Goal: Task Accomplishment & Management: Manage account settings

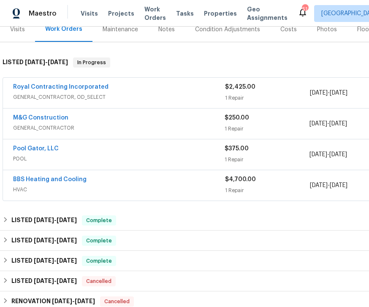
scroll to position [111, 0]
click at [44, 118] on link "M&G Construction" at bounding box center [40, 118] width 55 height 6
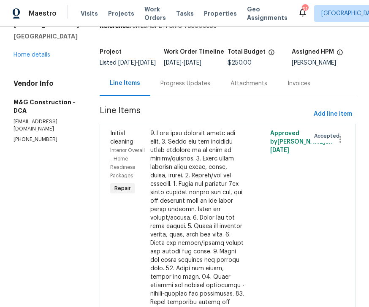
scroll to position [27, 0]
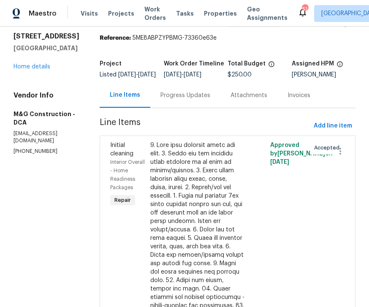
click at [187, 100] on div "Progress Updates" at bounding box center [186, 95] width 50 height 8
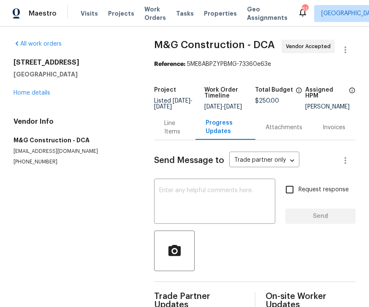
scroll to position [27, 0]
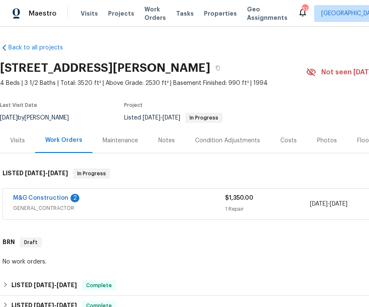
click at [46, 195] on link "M&G Construction" at bounding box center [40, 198] width 55 height 6
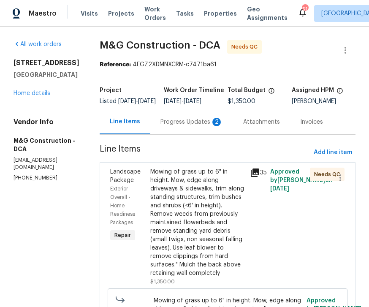
click at [259, 177] on icon at bounding box center [255, 173] width 8 height 8
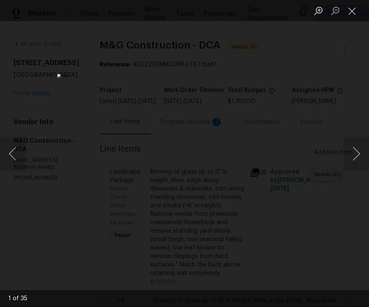
click at [359, 158] on button "Next image" at bounding box center [356, 154] width 25 height 34
click at [356, 154] on button "Next image" at bounding box center [356, 154] width 25 height 34
click at [360, 159] on button "Next image" at bounding box center [356, 154] width 25 height 34
click at [361, 154] on button "Next image" at bounding box center [356, 154] width 25 height 34
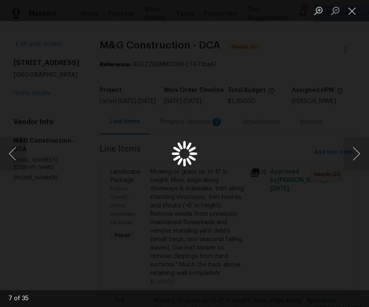
click at [359, 155] on button "Next image" at bounding box center [356, 154] width 25 height 34
click at [356, 156] on button "Next image" at bounding box center [356, 154] width 25 height 34
click at [359, 152] on button "Next image" at bounding box center [356, 154] width 25 height 34
click at [364, 151] on button "Next image" at bounding box center [356, 154] width 25 height 34
click at [357, 153] on button "Next image" at bounding box center [356, 154] width 25 height 34
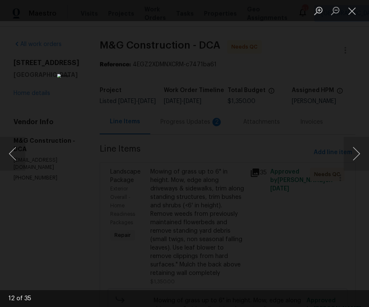
click at [363, 153] on button "Next image" at bounding box center [356, 154] width 25 height 34
click at [365, 151] on button "Next image" at bounding box center [356, 154] width 25 height 34
click at [363, 151] on button "Next image" at bounding box center [356, 154] width 25 height 34
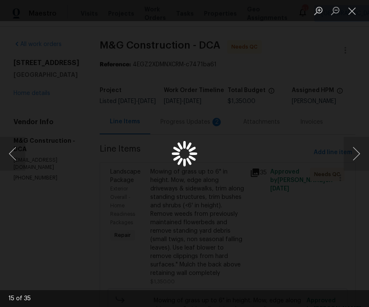
click at [358, 155] on button "Next image" at bounding box center [356, 154] width 25 height 34
click at [353, 156] on button "Next image" at bounding box center [356, 154] width 25 height 34
click at [354, 155] on button "Next image" at bounding box center [356, 154] width 25 height 34
click at [351, 157] on button "Next image" at bounding box center [356, 154] width 25 height 34
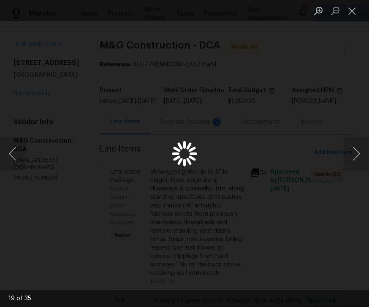
click at [351, 157] on button "Next image" at bounding box center [356, 154] width 25 height 34
click at [353, 156] on button "Next image" at bounding box center [356, 154] width 25 height 34
click at [354, 156] on button "Next image" at bounding box center [356, 154] width 25 height 34
click at [353, 156] on button "Next image" at bounding box center [356, 154] width 25 height 34
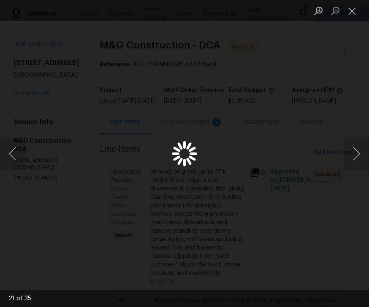
click at [354, 154] on button "Next image" at bounding box center [356, 154] width 25 height 34
click at [367, 148] on button "Next image" at bounding box center [356, 154] width 25 height 34
click at [364, 149] on button "Next image" at bounding box center [356, 154] width 25 height 34
click at [361, 149] on button "Next image" at bounding box center [356, 154] width 25 height 34
click at [364, 148] on button "Next image" at bounding box center [356, 154] width 25 height 34
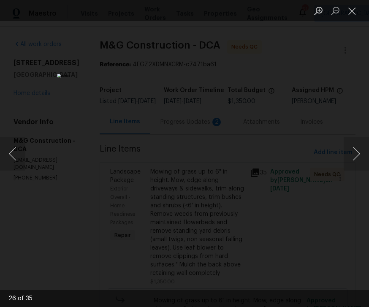
click at [365, 151] on button "Next image" at bounding box center [356, 154] width 25 height 34
click at [365, 152] on button "Next image" at bounding box center [356, 154] width 25 height 34
click at [366, 151] on button "Next image" at bounding box center [356, 154] width 25 height 34
click at [361, 155] on button "Next image" at bounding box center [356, 154] width 25 height 34
click at [358, 157] on button "Next image" at bounding box center [356, 154] width 25 height 34
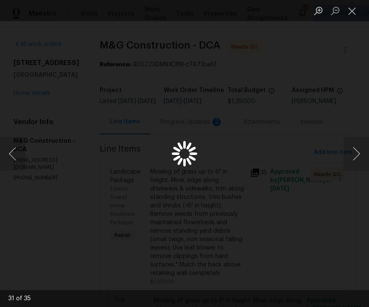
click at [362, 156] on button "Next image" at bounding box center [356, 154] width 25 height 34
click at [363, 154] on button "Next image" at bounding box center [356, 154] width 25 height 34
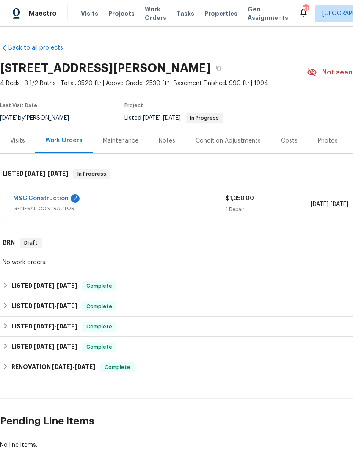
click at [53, 195] on link "M&G Construction" at bounding box center [40, 198] width 55 height 6
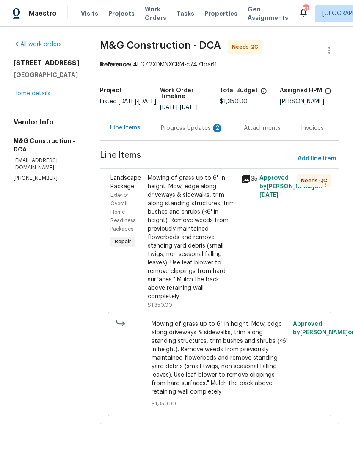
click at [185, 129] on div "Progress Updates 2" at bounding box center [192, 128] width 63 height 8
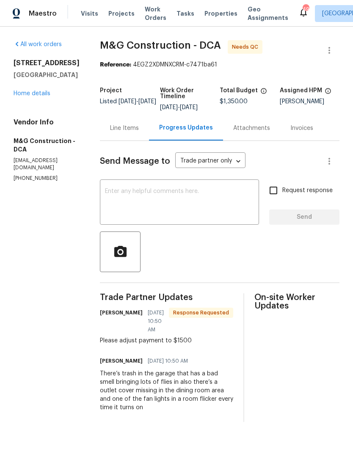
click at [118, 195] on textarea at bounding box center [179, 203] width 149 height 30
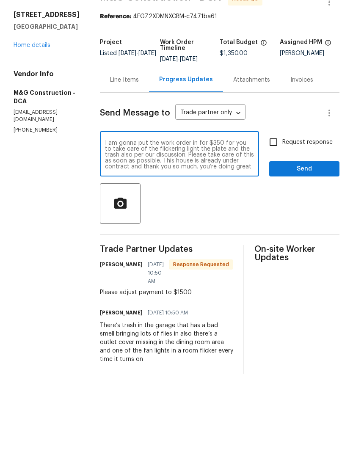
scroll to position [18, 0]
type textarea "Per our conversation, the 1500 is for the mulch and landscaping extra for putti…"
click at [309, 212] on span "Send" at bounding box center [304, 217] width 57 height 11
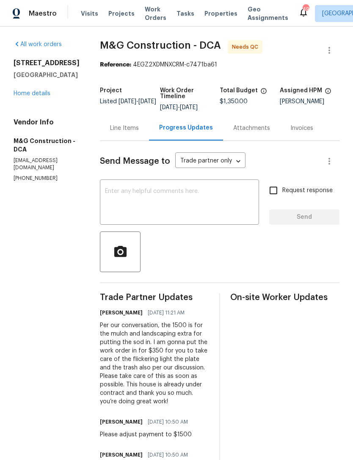
scroll to position [0, 0]
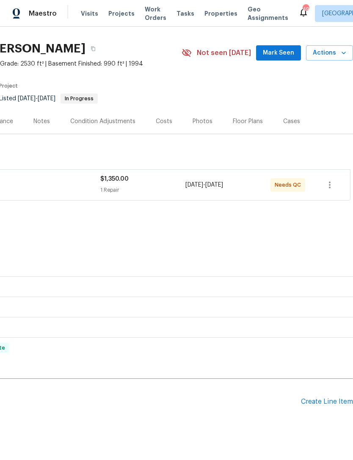
scroll to position [19, 125]
click at [325, 400] on div "Create Line Item" at bounding box center [327, 401] width 52 height 8
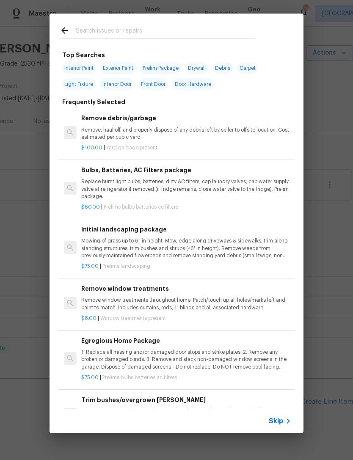
click at [345, 314] on div "Top Searches Interior Paint Exterior Paint Prelim Package Drywall Debris Carpet…" at bounding box center [176, 223] width 353 height 446
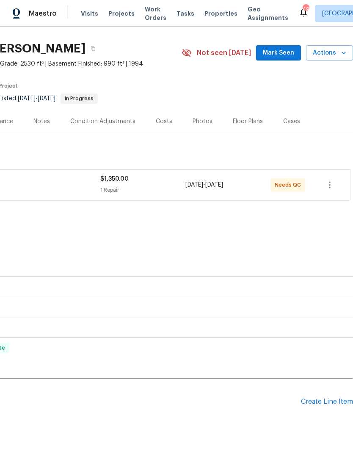
click at [126, 179] on span "$1,350.00" at bounding box center [114, 179] width 28 height 6
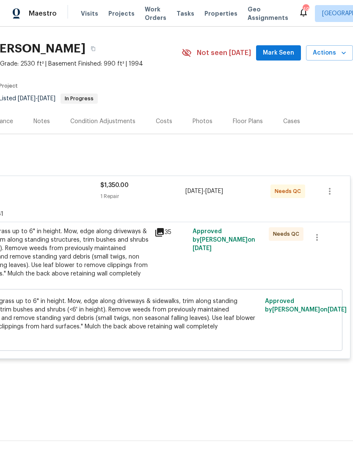
click at [127, 320] on span "Mowing of grass up to 6" in height. Mow, edge along driveways & sidewalks, trim…" at bounding box center [114, 314] width 292 height 34
click at [150, 315] on span "Mowing of grass up to 6" in height. Mow, edge along driveways & sidewalks, trim…" at bounding box center [114, 314] width 292 height 34
click at [117, 260] on div "Mowing of grass up to 6" in height. Mow, edge along driveways & sidewalks, trim…" at bounding box center [56, 252] width 185 height 51
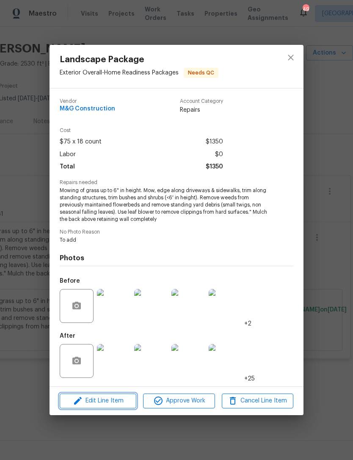
click at [117, 400] on span "Edit Line Item" at bounding box center [97, 400] width 71 height 11
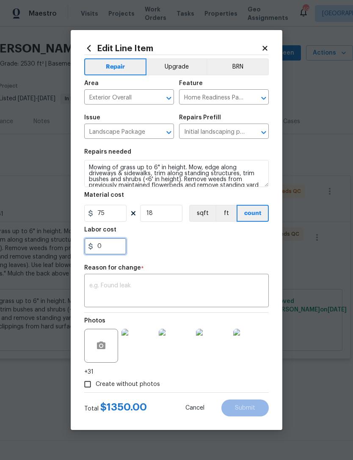
click at [119, 248] on input "0" at bounding box center [105, 246] width 42 height 17
type input "150"
click at [131, 293] on textarea at bounding box center [176, 291] width 174 height 18
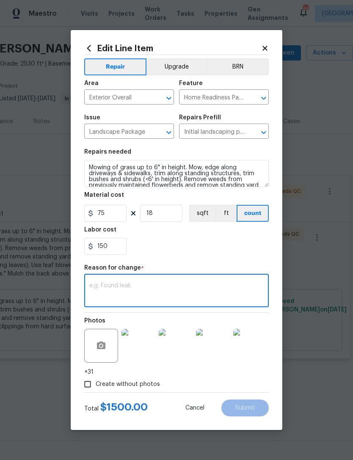
type textarea "T"
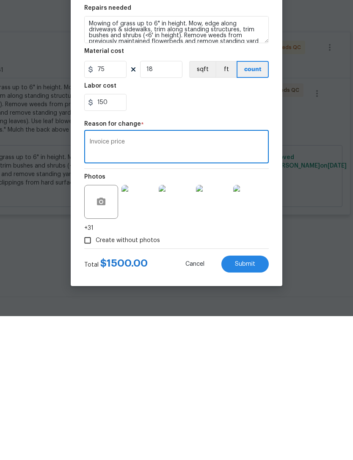
scroll to position [27, 0]
type textarea "Invoice price"
click at [247, 399] on button "Submit" at bounding box center [244, 407] width 47 height 17
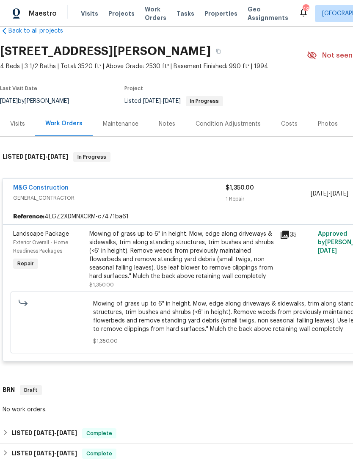
scroll to position [17, 0]
click at [41, 185] on link "M&G Construction" at bounding box center [40, 188] width 55 height 6
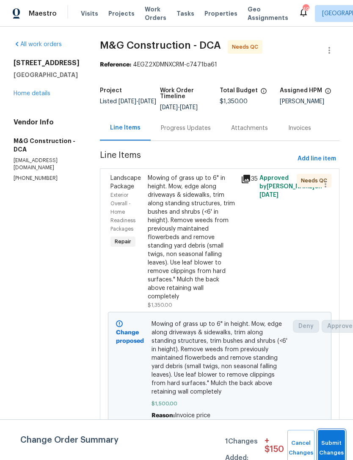
click at [336, 446] on span "Submit Changes" at bounding box center [331, 447] width 19 height 19
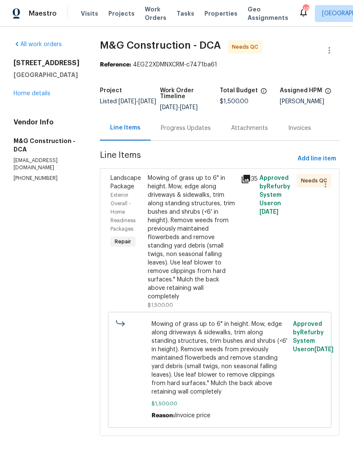
click at [207, 245] on div "Mowing of grass up to 6" in height. Mow, edge along driveways & sidewalks, trim…" at bounding box center [192, 237] width 88 height 127
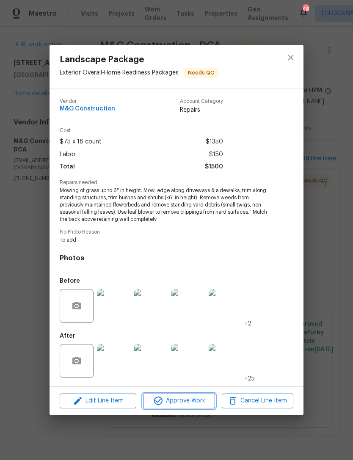
click at [188, 404] on span "Approve Work" at bounding box center [178, 400] width 66 height 11
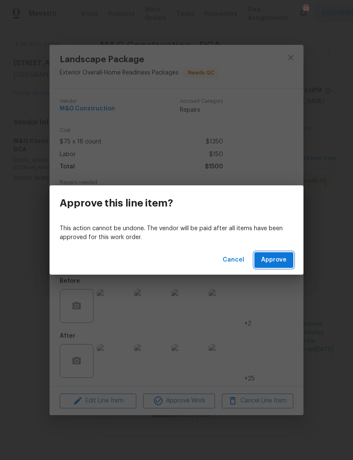
click at [276, 259] on span "Approve" at bounding box center [273, 259] width 25 height 11
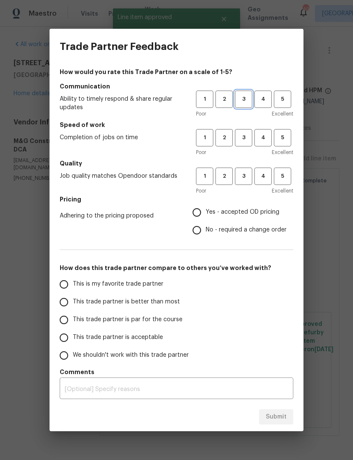
click at [249, 98] on span "3" at bounding box center [243, 99] width 16 height 10
click at [248, 134] on span "3" at bounding box center [243, 138] width 16 height 10
click at [245, 167] on button "3" at bounding box center [243, 175] width 17 height 17
click at [202, 210] on input "Yes - accepted OD pricing" at bounding box center [197, 212] width 18 height 18
radio input "true"
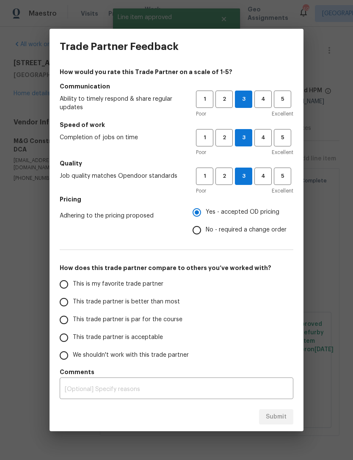
click at [69, 317] on input "This trade partner is par for the course" at bounding box center [64, 320] width 18 height 18
click at [276, 416] on span "Submit" at bounding box center [275, 416] width 21 height 11
radio input "true"
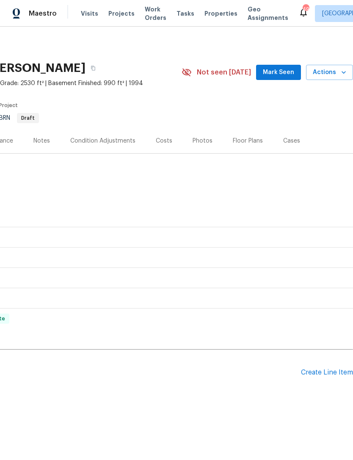
scroll to position [0, 125]
click at [328, 370] on div "Create Line Item" at bounding box center [327, 372] width 52 height 8
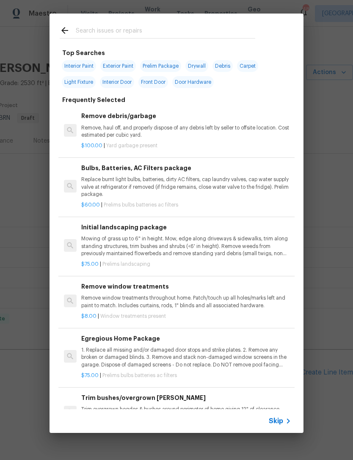
scroll to position [1, 0]
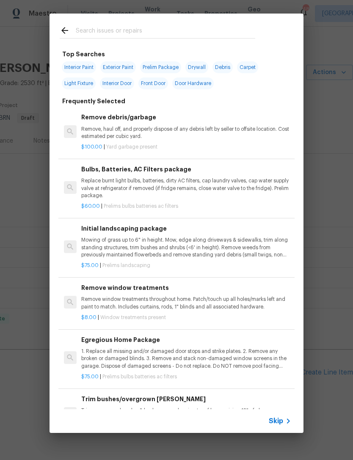
click at [82, 26] on input "text" at bounding box center [165, 31] width 179 height 13
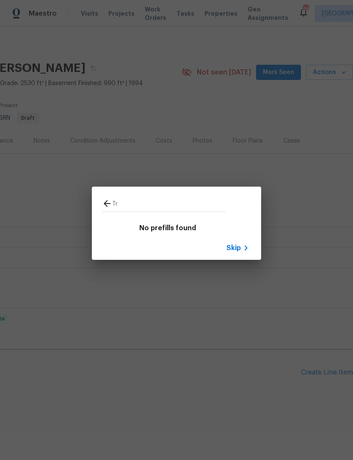
type input "T"
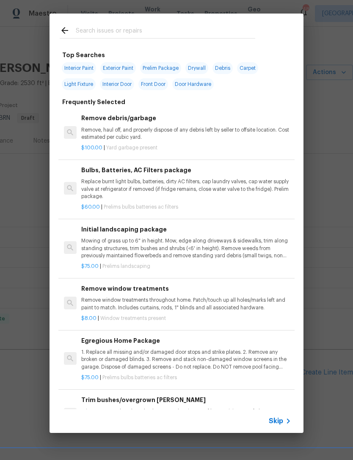
click at [140, 126] on p "Remove, haul off, and properly dispose of any debris left by seller to offsite …" at bounding box center [186, 133] width 210 height 14
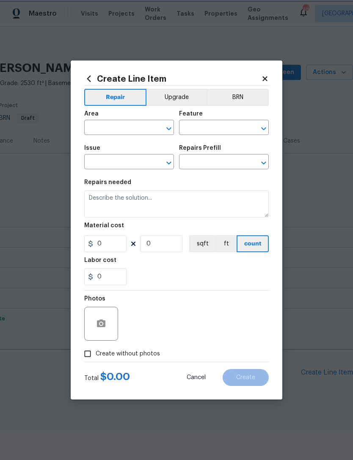
type input "Debris/garbage on site"
type textarea "Remove, haul off, and properly dispose of any debris left by seller to offsite …"
type input "1"
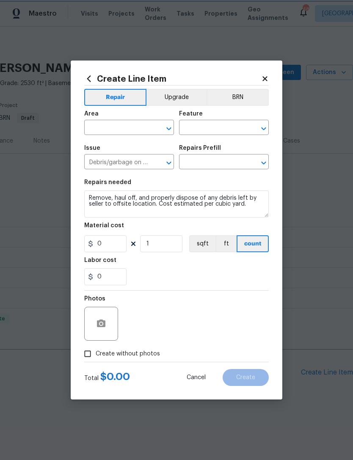
type input "Remove debris/garbage $100.00"
type input "100"
click at [170, 244] on input "1" at bounding box center [161, 243] width 42 height 17
type input "3"
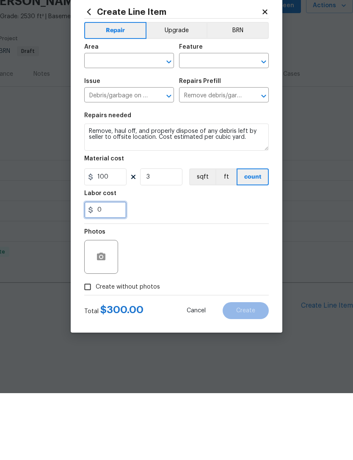
click at [118, 268] on input "0" at bounding box center [105, 276] width 42 height 17
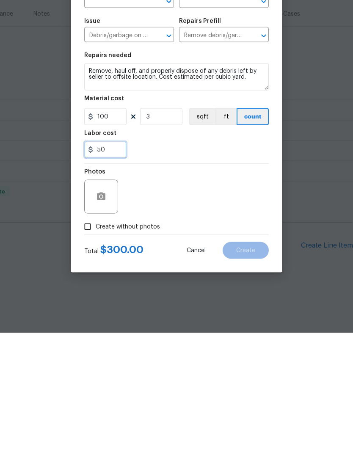
type input "50"
click at [233, 290] on div "Photos" at bounding box center [176, 317] width 184 height 55
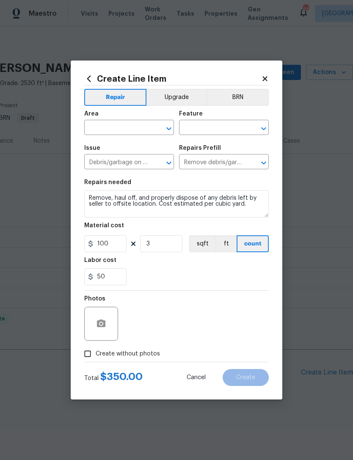
click at [91, 354] on input "Create without photos" at bounding box center [87, 353] width 16 height 16
checkbox input "true"
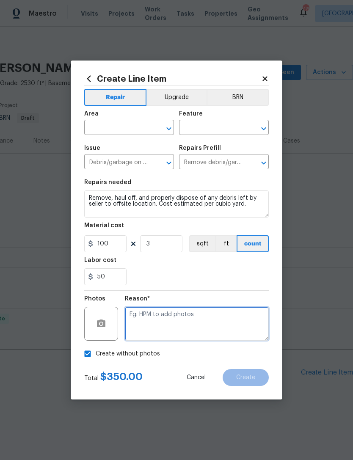
click at [177, 314] on textarea at bounding box center [197, 323] width 144 height 34
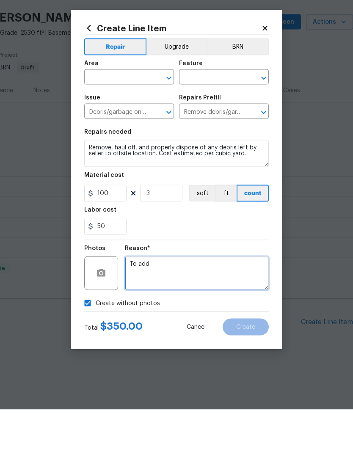
click at [251, 124] on icon "Clear" at bounding box center [252, 128] width 8 height 8
type textarea "To add"
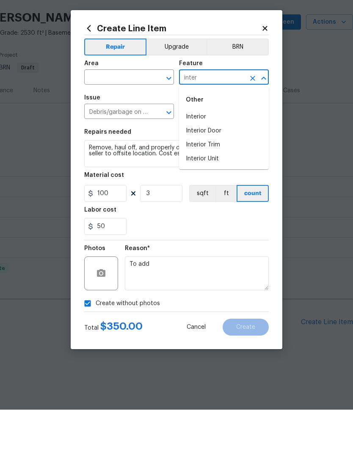
click at [202, 160] on li "Interior" at bounding box center [224, 167] width 90 height 14
type input "Interior"
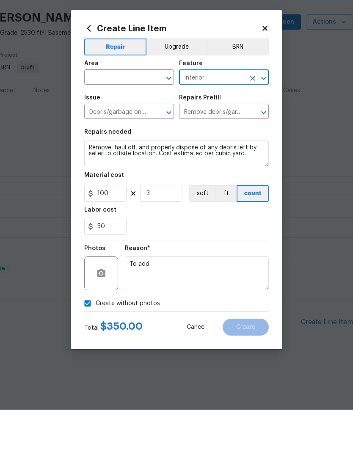
click at [165, 123] on icon "Open" at bounding box center [169, 128] width 10 height 10
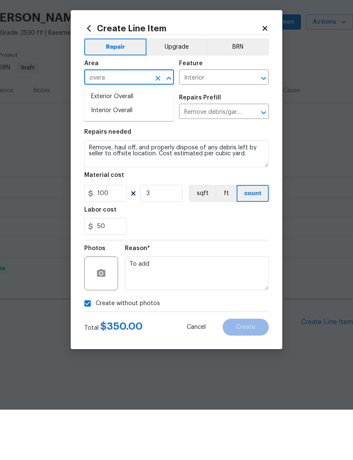
click at [119, 154] on li "Interior Overall" at bounding box center [129, 161] width 90 height 14
type input "Interior Overall"
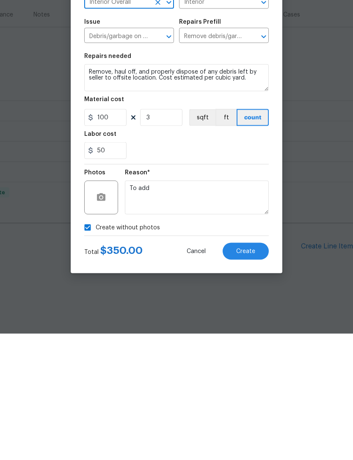
click at [257, 369] on button "Create" at bounding box center [245, 377] width 46 height 17
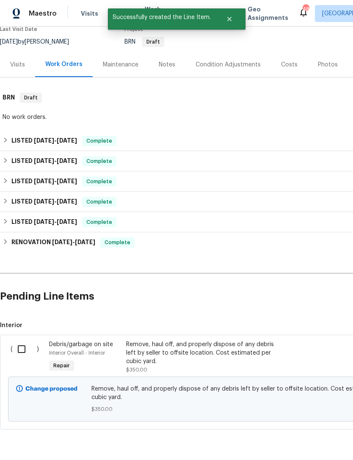
scroll to position [76, 0]
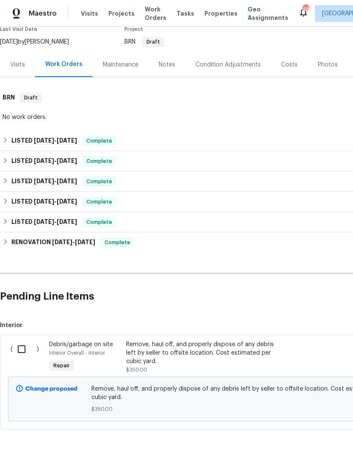
click at [26, 349] on input "checkbox" at bounding box center [25, 349] width 24 height 18
checkbox input "true"
click at [317, 443] on span "Create Work Order" at bounding box center [304, 438] width 56 height 11
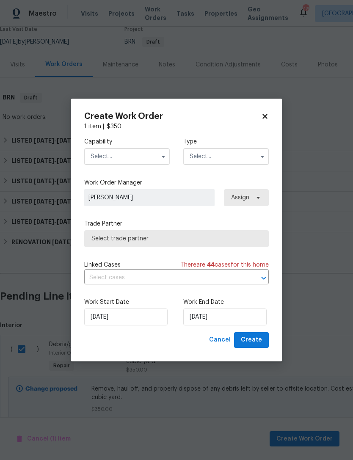
click at [145, 149] on input "text" at bounding box center [126, 156] width 85 height 17
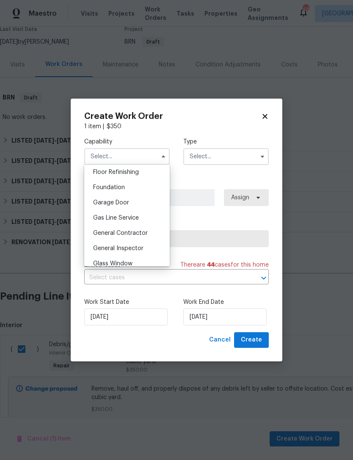
scroll to position [350, 0]
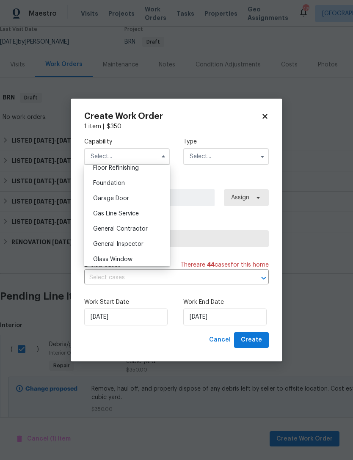
click at [132, 228] on span "General Contractor" at bounding box center [120, 229] width 55 height 6
type input "General Contractor"
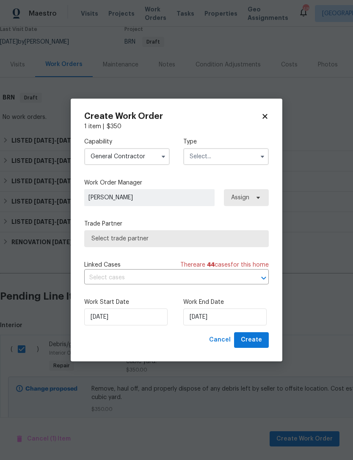
click at [258, 157] on button "button" at bounding box center [262, 156] width 10 height 10
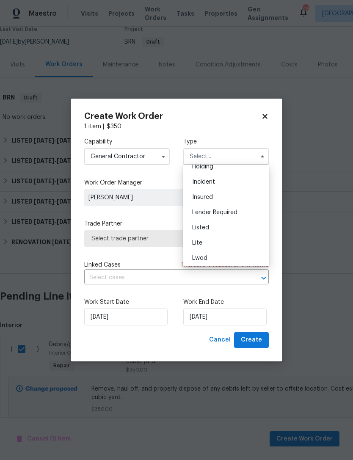
scroll to position [40, 0]
click at [209, 223] on div "Listed" at bounding box center [225, 225] width 81 height 15
type input "Listed"
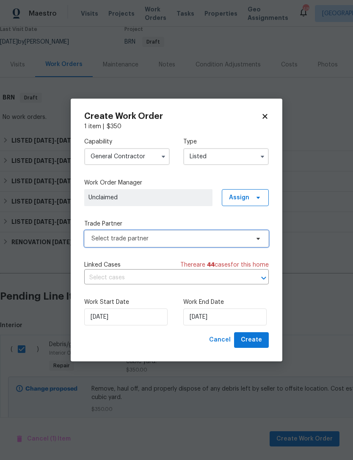
click at [256, 235] on icon at bounding box center [257, 238] width 7 height 7
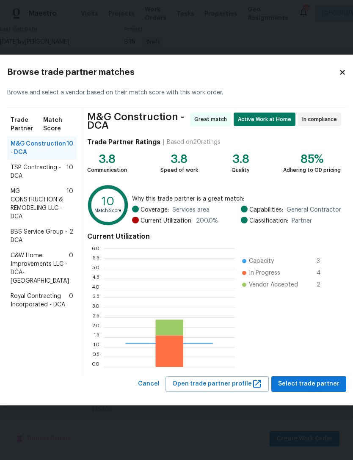
scroll to position [118, 131]
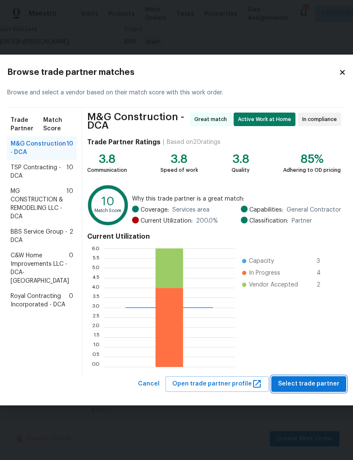
click at [314, 382] on span "Select trade partner" at bounding box center [308, 383] width 61 height 11
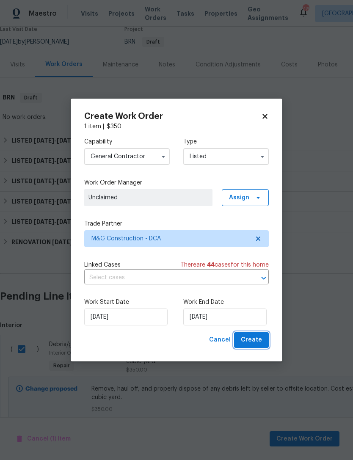
click at [255, 342] on span "Create" at bounding box center [251, 339] width 21 height 11
checkbox input "false"
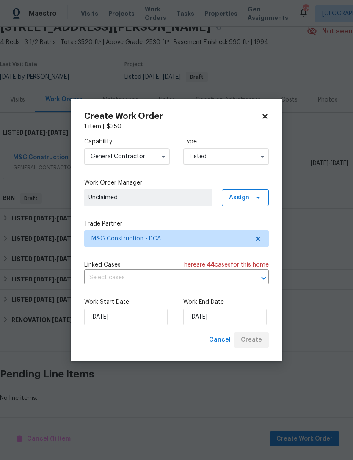
scroll to position [14, 0]
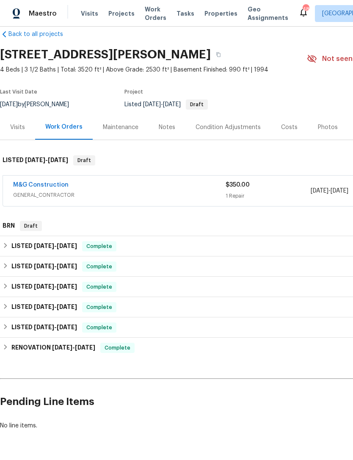
click at [285, 89] on div "Last Visit Date 8/6/2025 by Christopher Pace Project Listed 8/15/2025 - 8/15/20…" at bounding box center [143, 99] width 287 height 30
click at [291, 53] on div "15346 Bevanwood Dr, Woodbridge, VA 22193" at bounding box center [153, 55] width 306 height 22
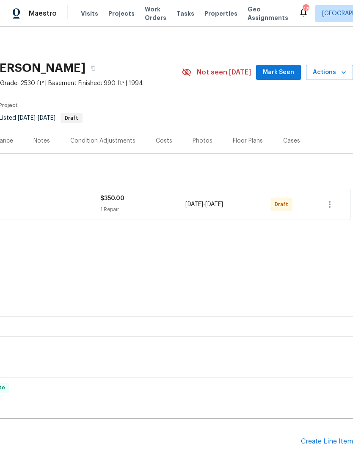
scroll to position [0, 125]
click at [333, 202] on icon "button" at bounding box center [329, 204] width 10 height 10
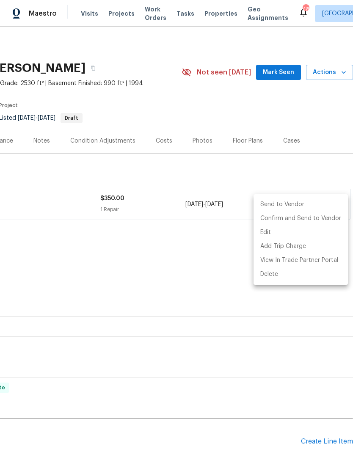
click at [295, 200] on li "Send to Vendor" at bounding box center [300, 204] width 94 height 14
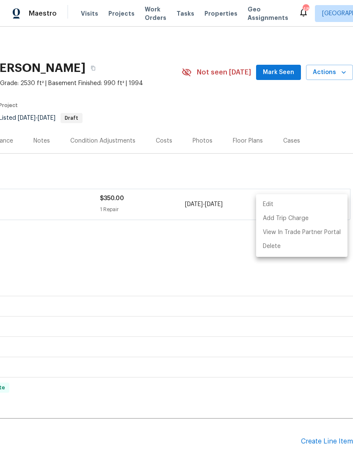
click at [268, 263] on div at bounding box center [176, 230] width 353 height 460
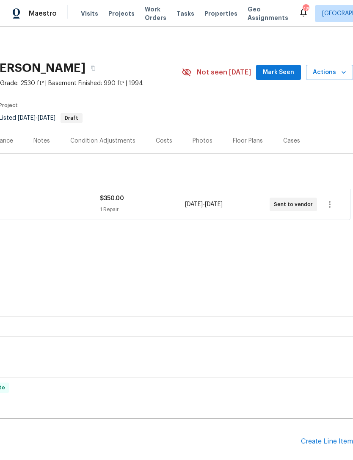
click at [287, 73] on span "Mark Seen" at bounding box center [278, 72] width 31 height 11
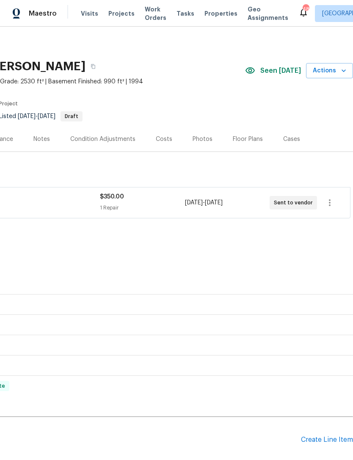
scroll to position [2, 125]
click at [145, 15] on span "Work Orders" at bounding box center [156, 13] width 22 height 17
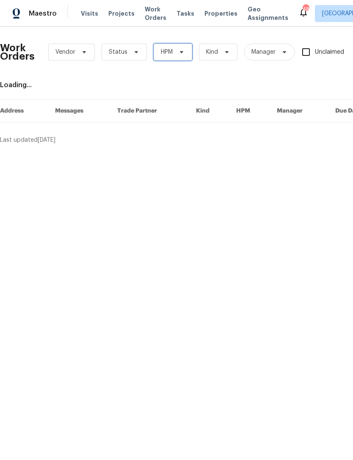
click at [179, 54] on icon at bounding box center [181, 52] width 7 height 7
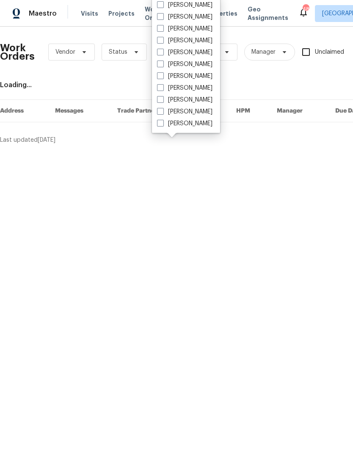
click at [201, 26] on label "[PERSON_NAME]" at bounding box center [184, 29] width 55 height 8
click at [162, 26] on input "[PERSON_NAME]" at bounding box center [159, 27] width 5 height 5
checkbox input "true"
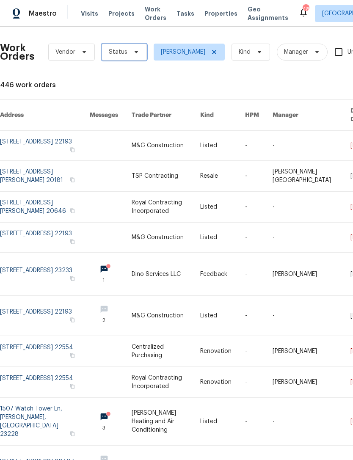
click at [134, 50] on icon at bounding box center [136, 52] width 7 height 7
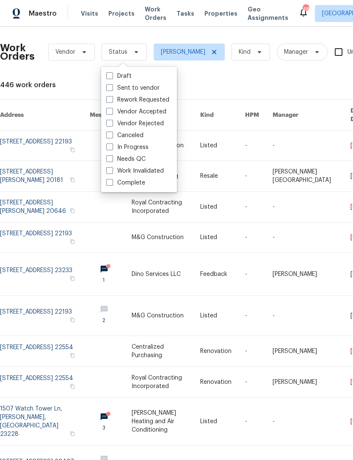
click at [135, 158] on label "Needs QC" at bounding box center [125, 159] width 39 height 8
click at [112, 158] on input "Needs QC" at bounding box center [108, 157] width 5 height 5
checkbox input "true"
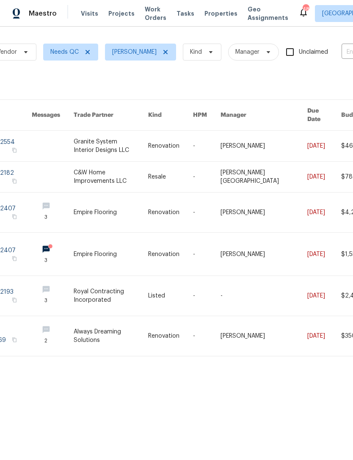
scroll to position [0, 3]
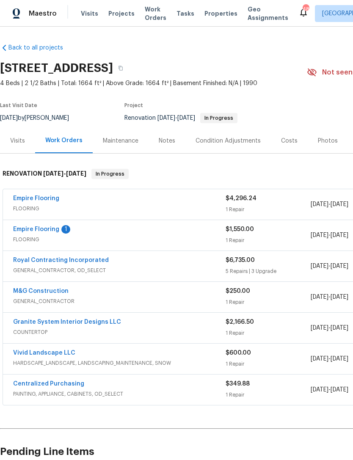
click at [197, 331] on span "COUNTERTOP" at bounding box center [119, 332] width 212 height 8
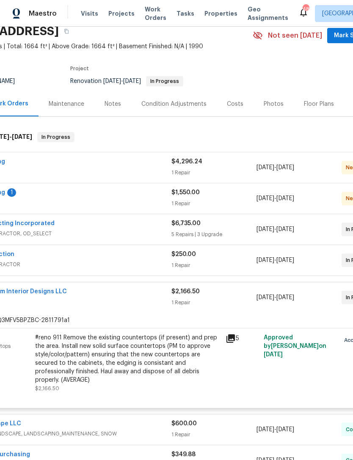
scroll to position [38, 32]
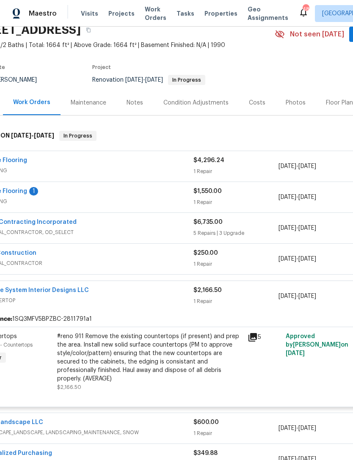
click at [149, 356] on div "#reno 911 Remove the existing countertops (if present) and prep the area. Insta…" at bounding box center [149, 357] width 185 height 51
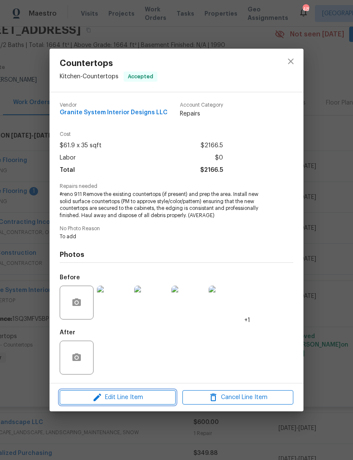
click at [134, 397] on span "Edit Line Item" at bounding box center [117, 397] width 111 height 11
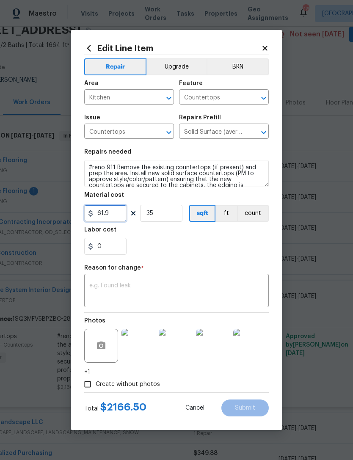
click at [120, 212] on input "61.9" at bounding box center [105, 213] width 42 height 17
type input "1750"
click at [176, 210] on input "35" at bounding box center [161, 213] width 42 height 17
click at [169, 213] on input "35" at bounding box center [161, 213] width 42 height 17
type input "1"
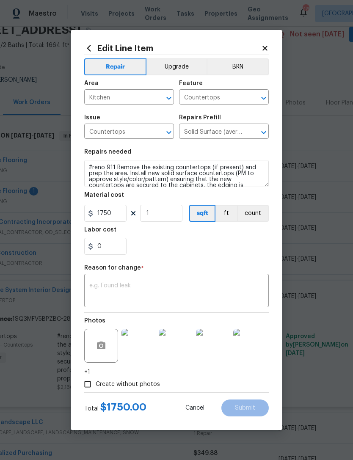
click at [152, 280] on div "x ​" at bounding box center [176, 291] width 184 height 31
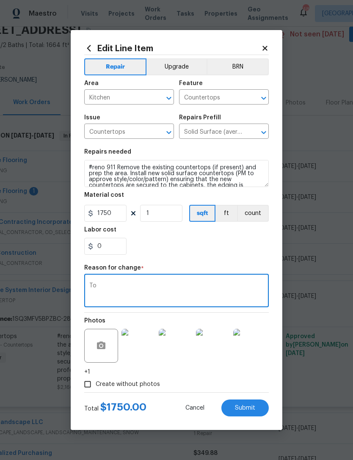
type textarea "T"
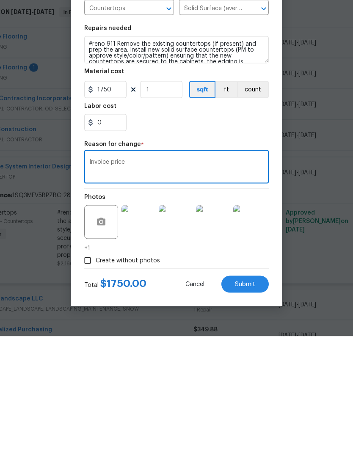
type textarea "Invoice price"
click at [248, 399] on button "Submit" at bounding box center [244, 407] width 47 height 17
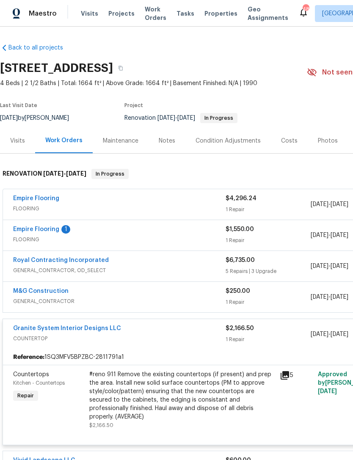
scroll to position [0, 0]
click at [49, 226] on link "Empire Flooring" at bounding box center [36, 229] width 46 height 6
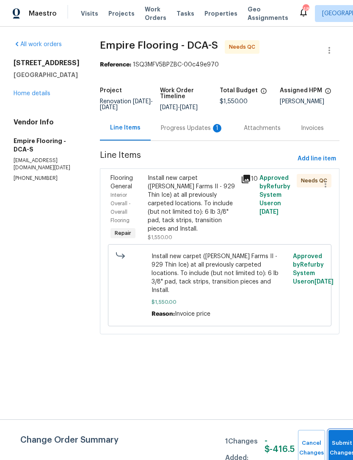
click at [339, 451] on span "Submit Changes" at bounding box center [341, 447] width 19 height 19
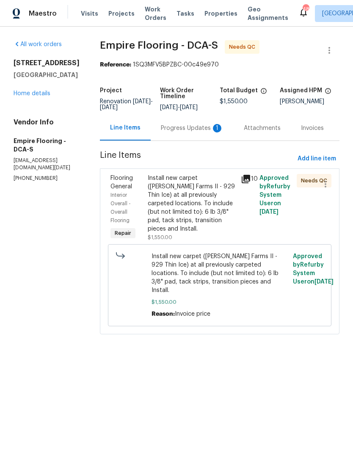
click at [182, 130] on div "Progress Updates 1" at bounding box center [192, 128] width 63 height 8
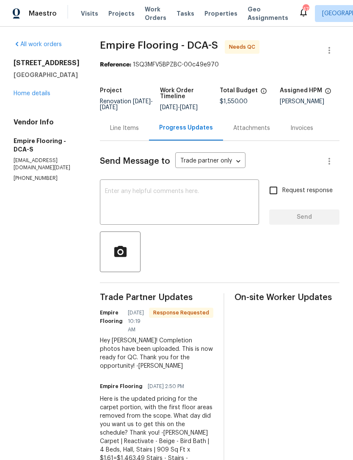
click at [251, 47] on span "Needs QC" at bounding box center [244, 47] width 30 height 8
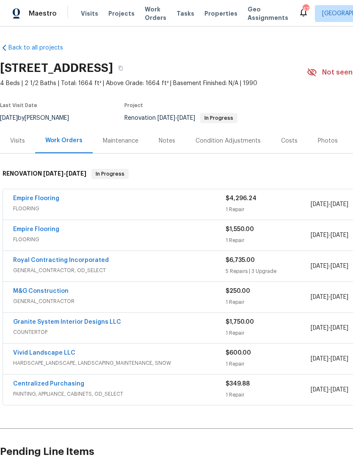
click at [145, 14] on span "Work Orders" at bounding box center [156, 13] width 22 height 17
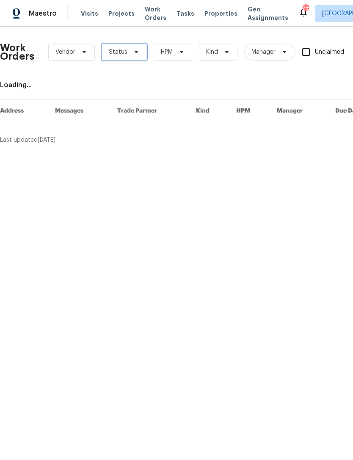
click at [126, 47] on span "Status" at bounding box center [123, 52] width 45 height 17
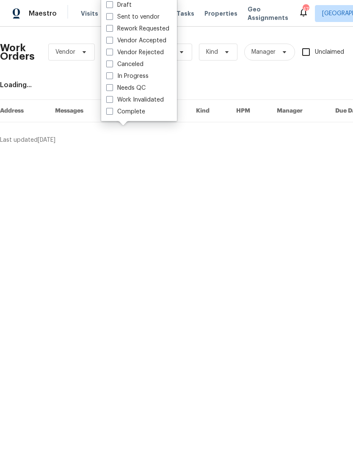
click at [134, 88] on label "Needs QC" at bounding box center [125, 88] width 39 height 8
click at [112, 88] on input "Needs QC" at bounding box center [108, 86] width 5 height 5
checkbox input "true"
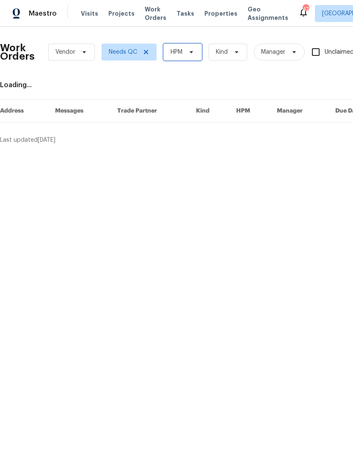
click at [189, 48] on span "HPM" at bounding box center [182, 52] width 38 height 17
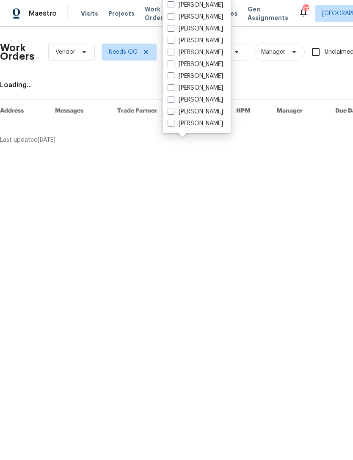
click at [209, 29] on label "[PERSON_NAME]" at bounding box center [194, 29] width 55 height 8
click at [173, 29] on input "[PERSON_NAME]" at bounding box center [169, 27] width 5 height 5
checkbox input "true"
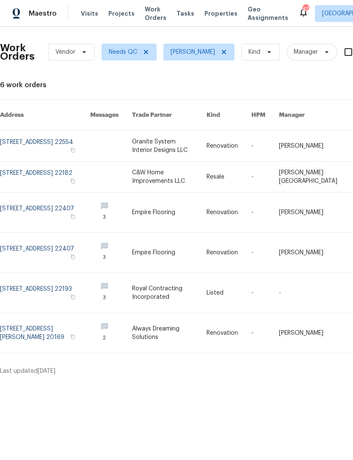
click at [202, 331] on link at bounding box center [169, 333] width 74 height 40
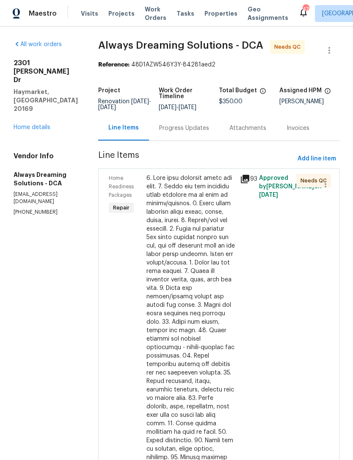
click at [219, 333] on div at bounding box center [190, 334] width 89 height 321
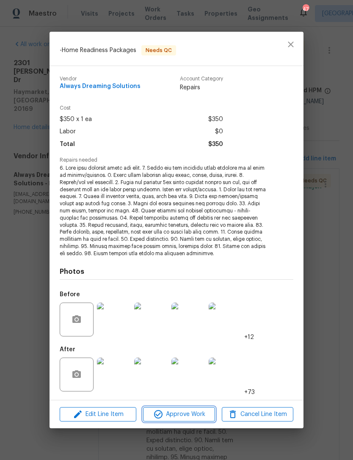
click at [185, 411] on span "Approve Work" at bounding box center [178, 414] width 66 height 11
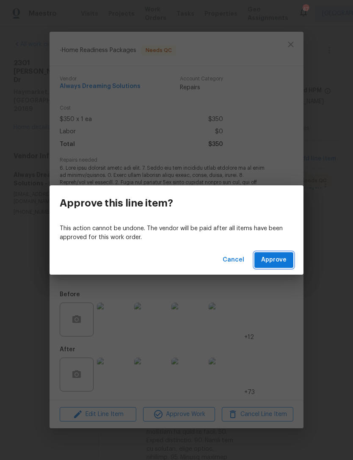
click at [279, 257] on span "Approve" at bounding box center [273, 259] width 25 height 11
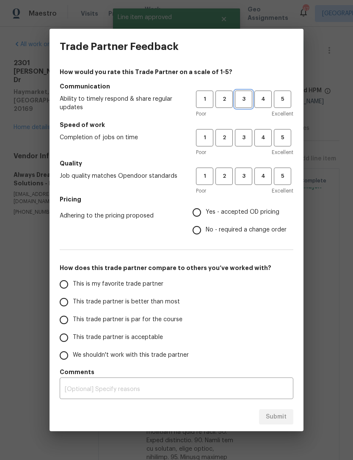
click at [248, 99] on span "3" at bounding box center [243, 99] width 16 height 10
click at [251, 132] on button "3" at bounding box center [243, 137] width 17 height 17
click at [247, 168] on button "3" at bounding box center [243, 175] width 17 height 17
click at [206, 208] on span "Yes - accepted OD pricing" at bounding box center [242, 212] width 74 height 9
click at [205, 208] on input "Yes - accepted OD pricing" at bounding box center [197, 212] width 18 height 18
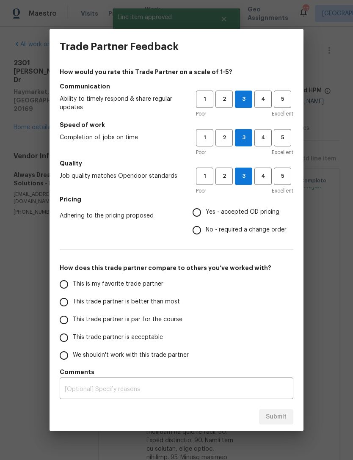
radio input "true"
click at [67, 322] on input "This trade partner is par for the course" at bounding box center [64, 320] width 18 height 18
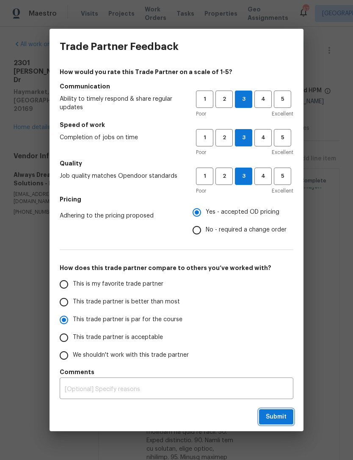
click at [276, 417] on span "Submit" at bounding box center [275, 416] width 21 height 11
radio input "true"
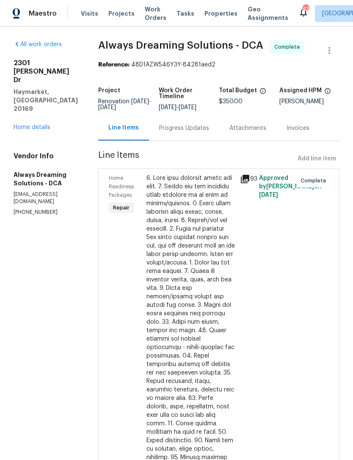
radio input "false"
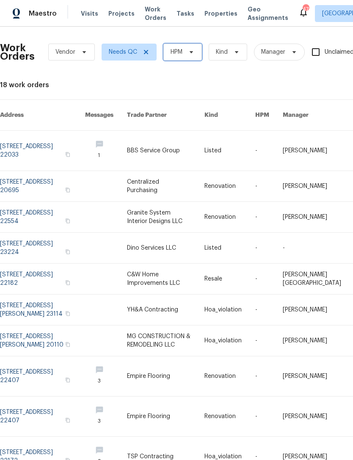
click at [190, 51] on icon at bounding box center [191, 52] width 7 height 7
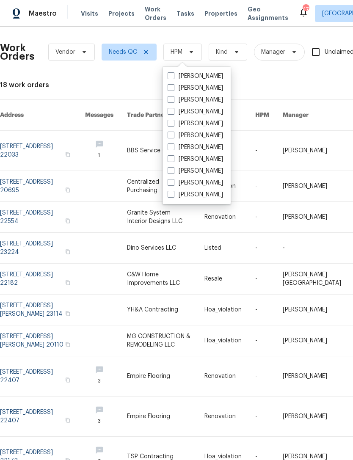
click at [213, 99] on label "[PERSON_NAME]" at bounding box center [194, 100] width 55 height 8
click at [173, 99] on input "[PERSON_NAME]" at bounding box center [169, 98] width 5 height 5
checkbox input "true"
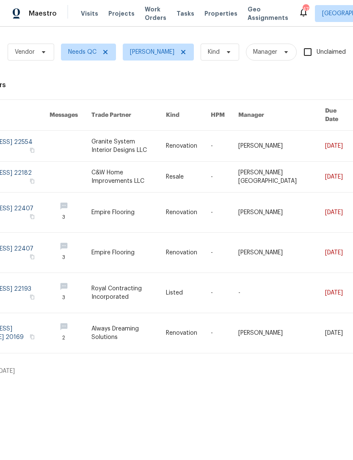
scroll to position [0, 79]
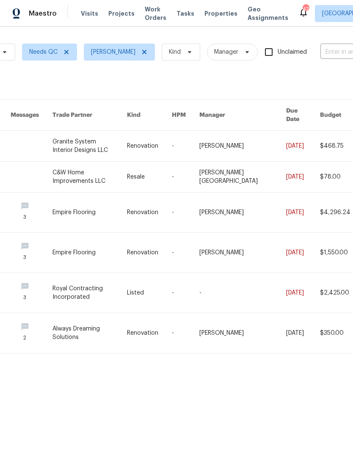
click at [199, 287] on link at bounding box center [185, 293] width 27 height 40
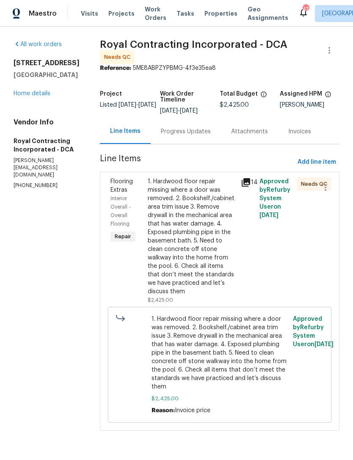
click at [215, 278] on div "1. Hardwood floor repair missing where a door was removed. 2. Bookshelf./cabine…" at bounding box center [192, 236] width 88 height 118
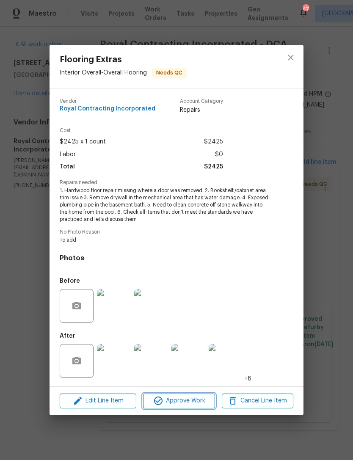
click at [189, 400] on span "Approve Work" at bounding box center [178, 400] width 66 height 11
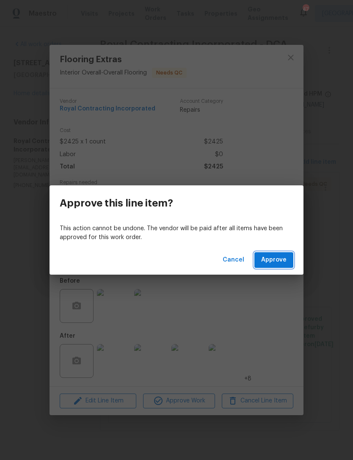
click at [282, 261] on span "Approve" at bounding box center [273, 259] width 25 height 11
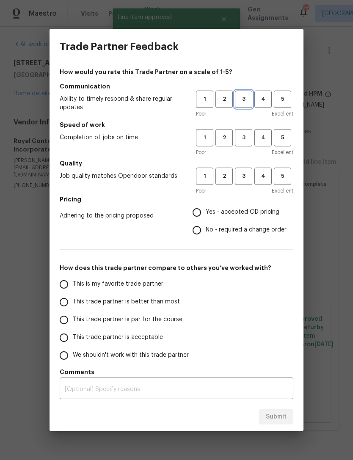
click at [243, 96] on span "3" at bounding box center [243, 99] width 16 height 10
click at [245, 133] on span "3" at bounding box center [243, 138] width 16 height 10
click at [246, 162] on h5 "Quality" at bounding box center [176, 163] width 233 height 8
click at [246, 178] on span "3" at bounding box center [243, 176] width 16 height 10
click at [200, 209] on input "Yes - accepted OD pricing" at bounding box center [197, 212] width 18 height 18
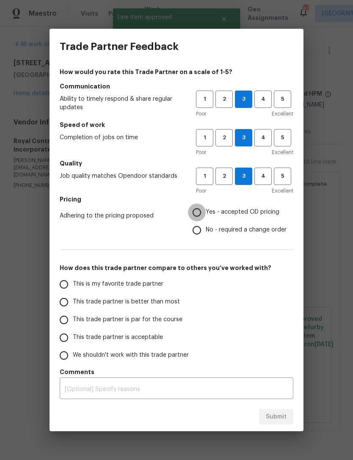
radio input "true"
click at [74, 315] on label "This trade partner is par for the course" at bounding box center [122, 320] width 134 height 18
click at [73, 315] on input "This trade partner is par for the course" at bounding box center [64, 320] width 18 height 18
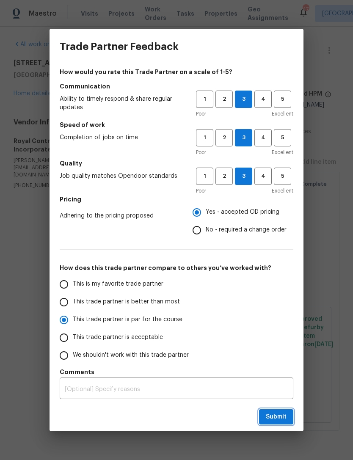
click at [277, 417] on span "Submit" at bounding box center [275, 416] width 21 height 11
radio input "true"
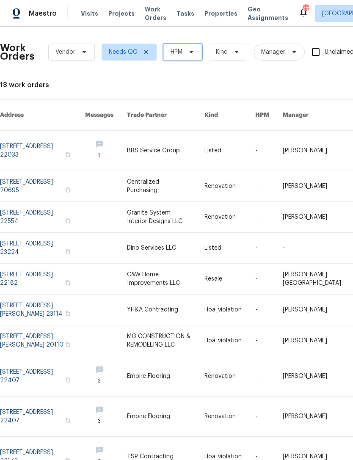
click at [190, 49] on icon at bounding box center [191, 52] width 7 height 7
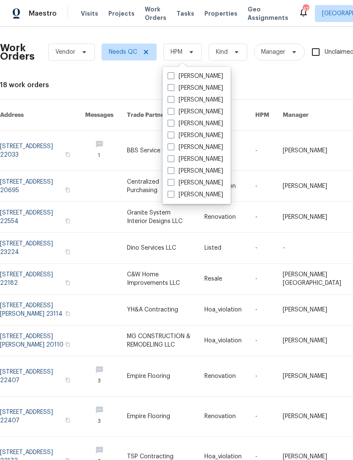
click at [211, 98] on label "[PERSON_NAME]" at bounding box center [194, 100] width 55 height 8
click at [173, 98] on input "[PERSON_NAME]" at bounding box center [169, 98] width 5 height 5
checkbox input "true"
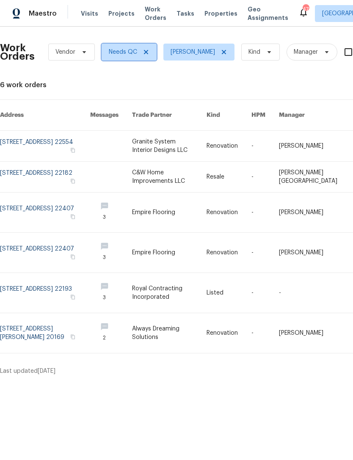
click at [137, 50] on span "Needs QC" at bounding box center [128, 52] width 55 height 17
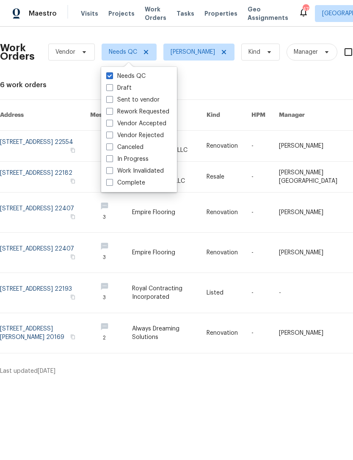
click at [229, 76] on div "Work Orders Vendor Needs QC [PERSON_NAME] Kind Manager Unclaimed ​ View Reno In…" at bounding box center [239, 204] width 478 height 342
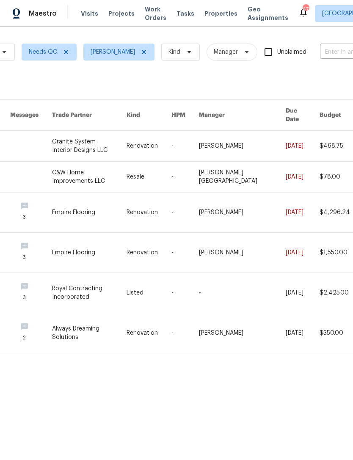
scroll to position [0, 73]
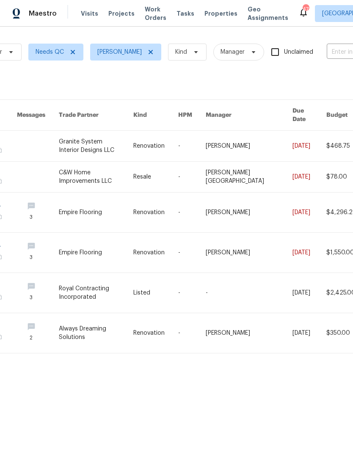
click at [117, 244] on link at bounding box center [96, 253] width 74 height 40
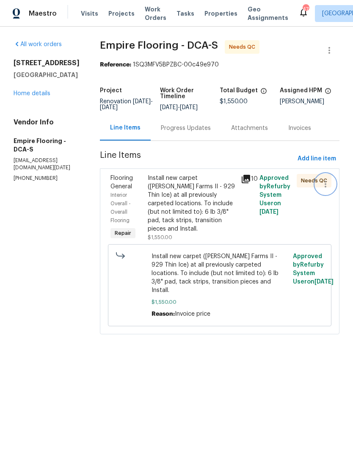
click at [317, 183] on button "button" at bounding box center [325, 184] width 20 height 20
click at [251, 232] on div at bounding box center [176, 230] width 353 height 460
click at [210, 218] on div "Install new carpet ([PERSON_NAME] Farms II - 929 Thin Ice) at all previously ca…" at bounding box center [192, 203] width 88 height 59
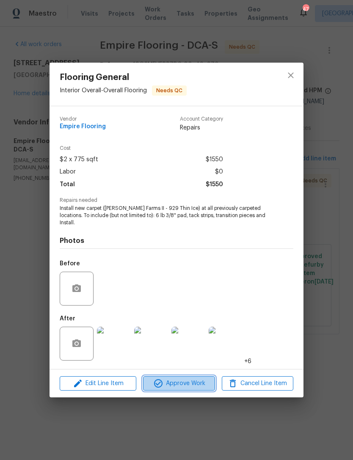
click at [180, 380] on span "Approve Work" at bounding box center [178, 383] width 66 height 11
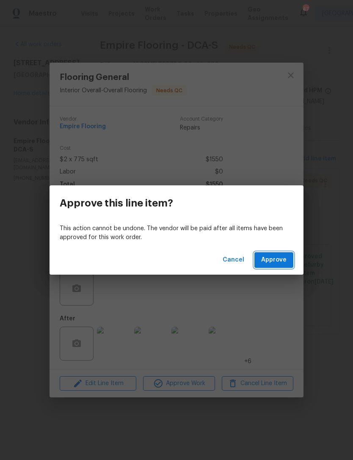
click at [281, 259] on span "Approve" at bounding box center [273, 259] width 25 height 11
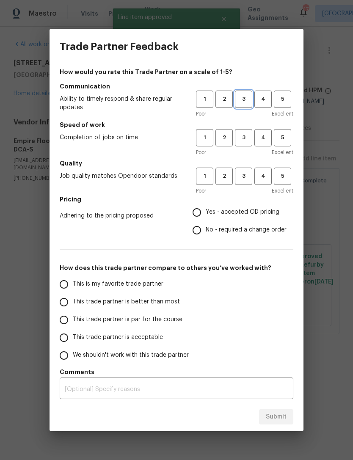
click at [244, 96] on span "3" at bounding box center [243, 99] width 16 height 10
click at [246, 130] on button "3" at bounding box center [243, 137] width 17 height 17
click at [246, 170] on button "3" at bounding box center [243, 175] width 17 height 17
click at [201, 211] on input "Yes - accepted OD pricing" at bounding box center [197, 212] width 18 height 18
radio input "true"
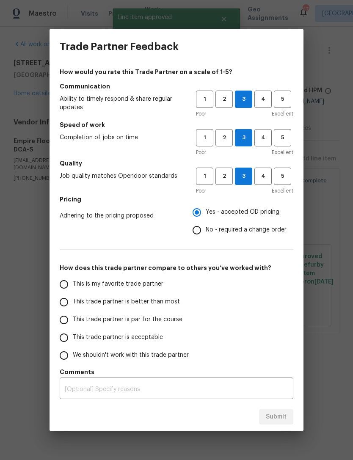
click at [68, 320] on input "This trade partner is par for the course" at bounding box center [64, 320] width 18 height 18
click at [276, 420] on span "Submit" at bounding box center [275, 416] width 21 height 11
radio input "true"
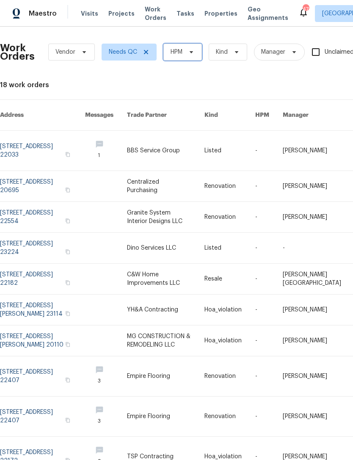
click at [181, 55] on span "HPM" at bounding box center [176, 52] width 12 height 8
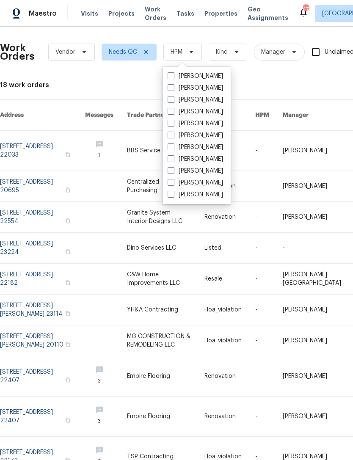
click at [216, 100] on label "[PERSON_NAME]" at bounding box center [194, 100] width 55 height 8
click at [173, 100] on input "[PERSON_NAME]" at bounding box center [169, 98] width 5 height 5
checkbox input "true"
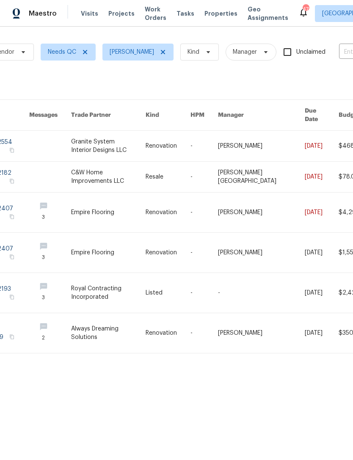
scroll to position [0, 61]
click at [140, 208] on link at bounding box center [108, 212] width 74 height 40
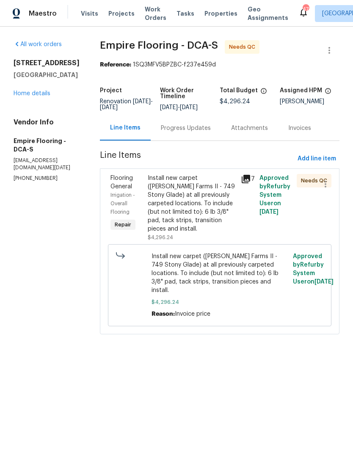
click at [209, 209] on div "Install new carpet ([PERSON_NAME] Farms II - 749 Stony Glade) at all previously…" at bounding box center [192, 203] width 88 height 59
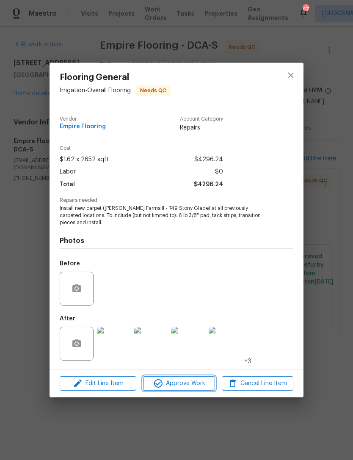
click at [191, 383] on span "Approve Work" at bounding box center [178, 383] width 66 height 11
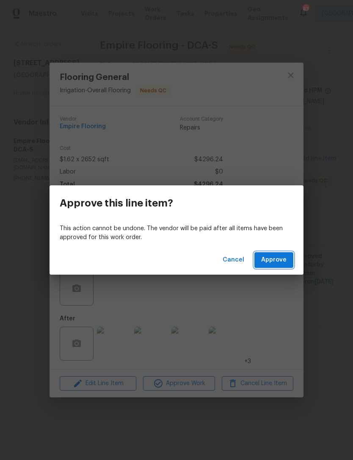
click at [282, 263] on span "Approve" at bounding box center [273, 259] width 25 height 11
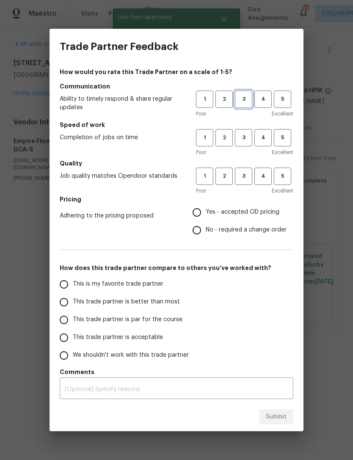
click at [246, 101] on span "3" at bounding box center [243, 99] width 16 height 10
click at [249, 136] on span "3" at bounding box center [243, 138] width 16 height 10
click at [249, 173] on span "3" at bounding box center [243, 176] width 16 height 10
click at [204, 208] on input "Yes - accepted OD pricing" at bounding box center [197, 212] width 18 height 18
radio input "true"
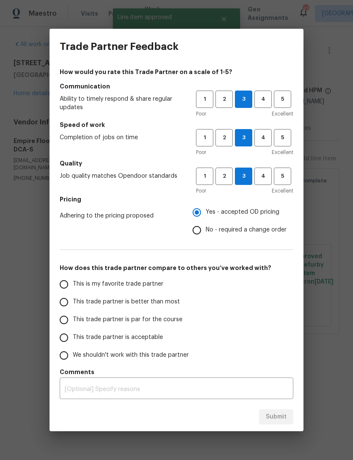
click at [66, 323] on input "This trade partner is par for the course" at bounding box center [64, 320] width 18 height 18
click at [277, 415] on span "Submit" at bounding box center [275, 416] width 21 height 11
radio input "true"
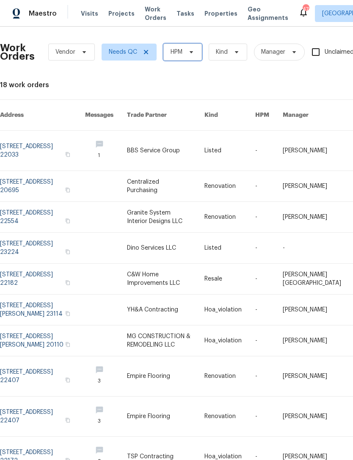
click at [187, 47] on span "HPM" at bounding box center [182, 52] width 38 height 17
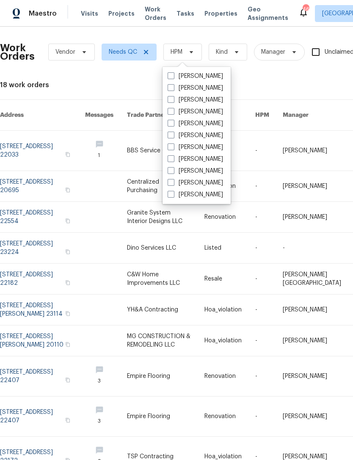
click at [209, 96] on label "[PERSON_NAME]" at bounding box center [194, 100] width 55 height 8
click at [173, 96] on input "[PERSON_NAME]" at bounding box center [169, 98] width 5 height 5
checkbox input "true"
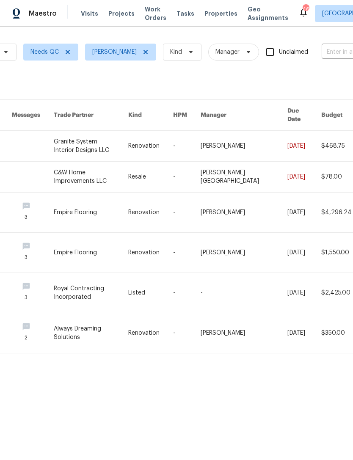
scroll to position [0, 73]
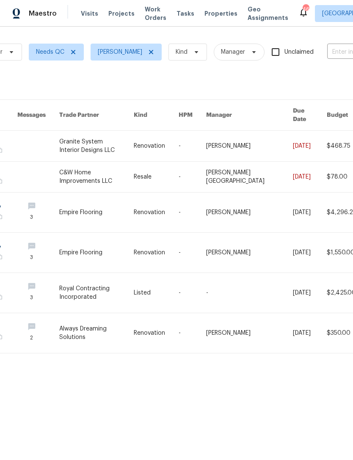
click at [59, 171] on link at bounding box center [38, 176] width 42 height 30
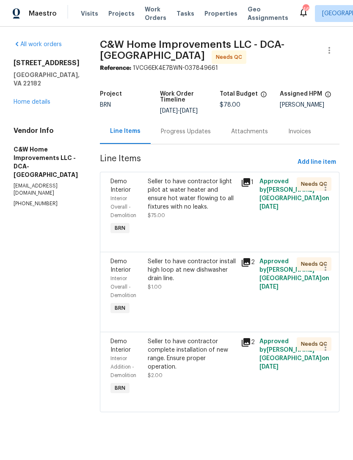
click at [211, 200] on div "Seller to have contractor light pilot at water heater and ensure hot water flow…" at bounding box center [192, 194] width 88 height 34
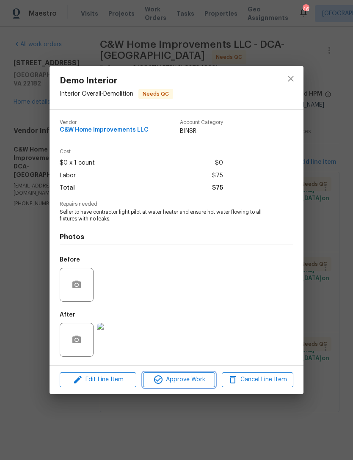
click at [185, 386] on button "Approve Work" at bounding box center [178, 379] width 71 height 15
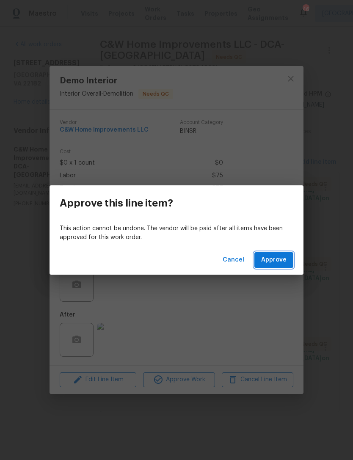
click at [279, 262] on span "Approve" at bounding box center [273, 259] width 25 height 11
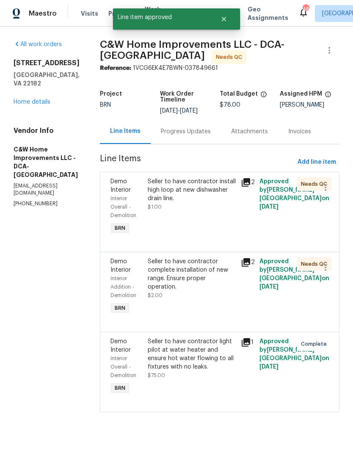
click at [200, 278] on div "Seller to have contractor complete installation of new range. Ensure proper ope…" at bounding box center [192, 274] width 88 height 34
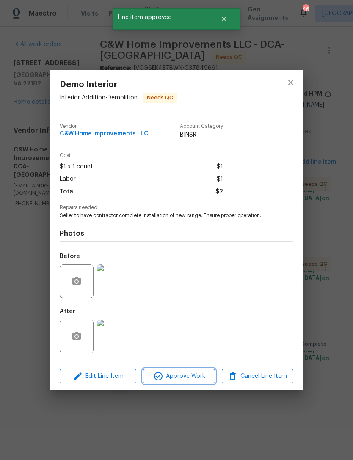
click at [193, 375] on span "Approve Work" at bounding box center [178, 376] width 66 height 11
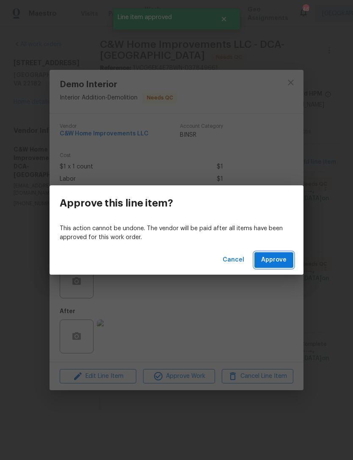
click at [278, 257] on span "Approve" at bounding box center [273, 259] width 25 height 11
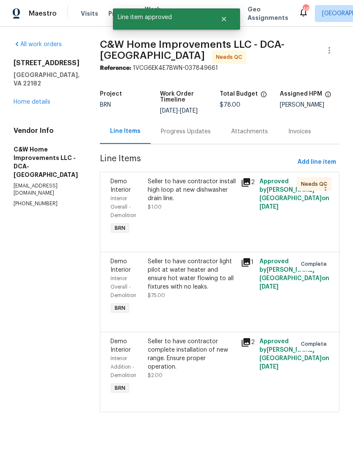
click at [198, 366] on div "Seller to have contractor complete installation of new range. Ensure proper ope…" at bounding box center [192, 354] width 88 height 34
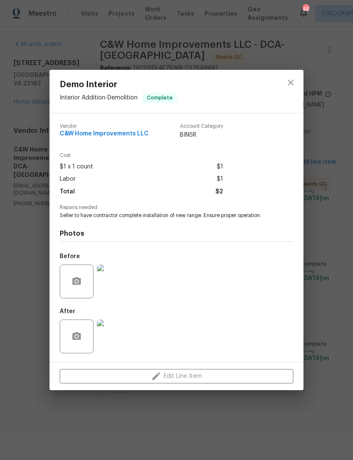
click at [188, 371] on div "Edit Line Item" at bounding box center [176, 376] width 254 height 28
click at [189, 377] on div "Edit Line Item" at bounding box center [176, 376] width 254 height 28
click at [186, 371] on div "Edit Line Item" at bounding box center [176, 376] width 254 height 28
click at [297, 73] on div at bounding box center [290, 91] width 25 height 43
click at [287, 87] on button "close" at bounding box center [290, 82] width 20 height 20
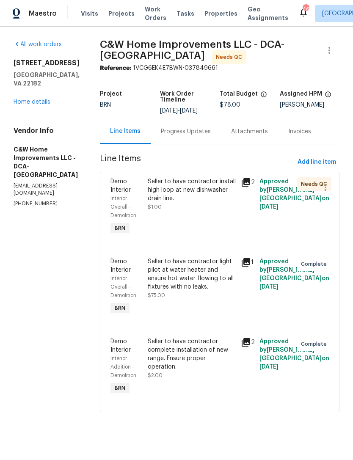
click at [184, 127] on div "Progress Updates" at bounding box center [186, 131] width 50 height 8
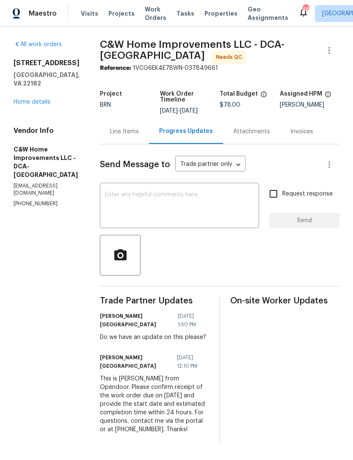
click at [152, 192] on textarea at bounding box center [179, 207] width 149 height 30
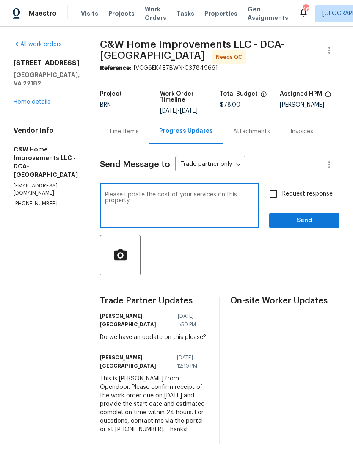
type textarea "Please update the cost of your services on this property"
click at [311, 215] on span "Send" at bounding box center [304, 220] width 57 height 11
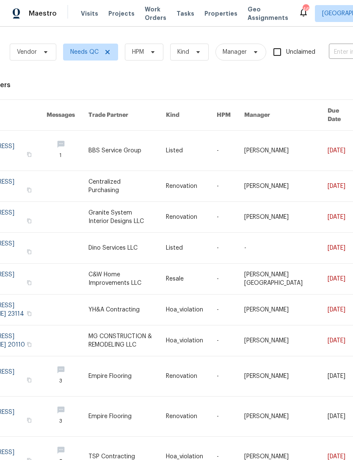
scroll to position [0, 38]
click at [150, 48] on span "HPM" at bounding box center [144, 52] width 38 height 17
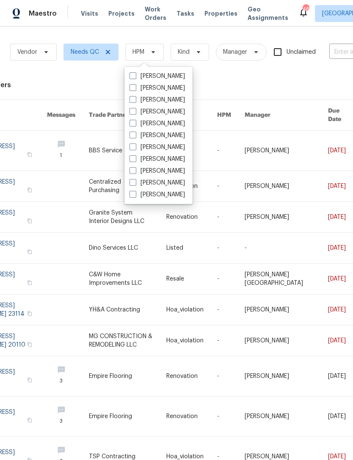
click at [166, 96] on label "[PERSON_NAME]" at bounding box center [156, 100] width 55 height 8
click at [135, 96] on input "[PERSON_NAME]" at bounding box center [131, 98] width 5 height 5
checkbox input "true"
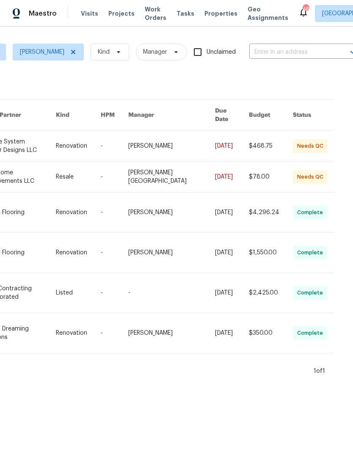
scroll to position [0, 151]
click at [55, 134] on link at bounding box center [18, 146] width 74 height 30
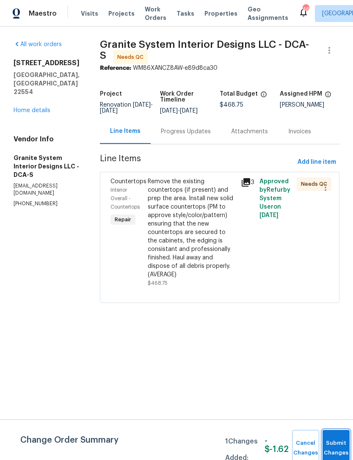
click at [332, 448] on span "Submit Changes" at bounding box center [335, 447] width 19 height 19
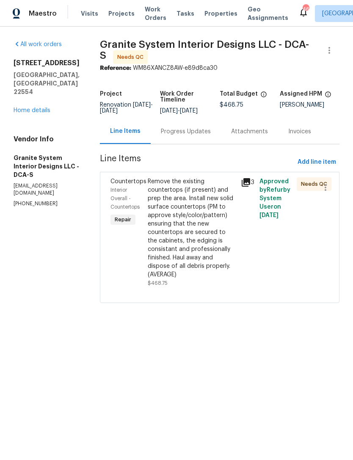
click at [189, 238] on div "Remove the existing countertops (if present) and prep the area. Install new sol…" at bounding box center [192, 227] width 88 height 101
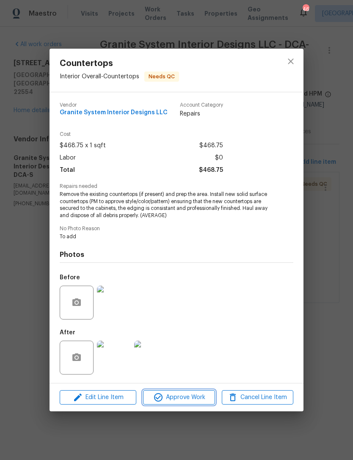
click at [187, 399] on span "Approve Work" at bounding box center [178, 397] width 66 height 11
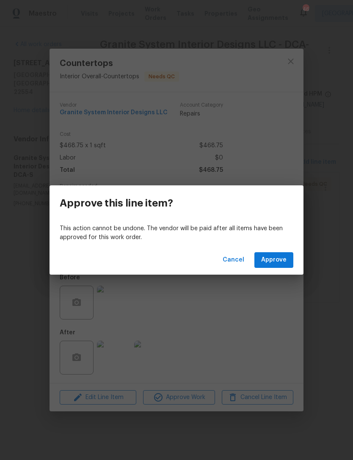
click at [279, 262] on span "Approve" at bounding box center [273, 259] width 25 height 11
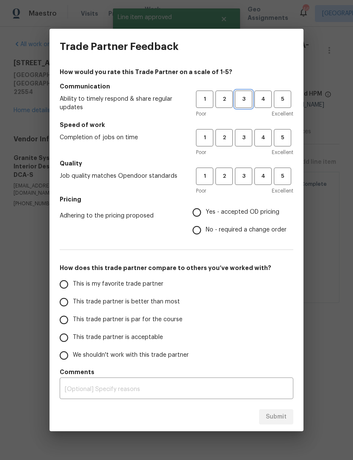
click at [248, 101] on span "3" at bounding box center [243, 99] width 16 height 10
click at [250, 132] on button "3" at bounding box center [243, 137] width 17 height 17
click at [250, 161] on h5 "Quality" at bounding box center [176, 163] width 233 height 8
click at [245, 178] on span "3" at bounding box center [243, 176] width 16 height 10
click at [204, 208] on input "Yes - accepted OD pricing" at bounding box center [197, 212] width 18 height 18
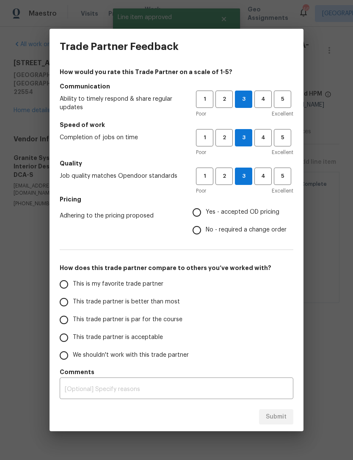
radio input "true"
click at [71, 317] on input "This trade partner is par for the course" at bounding box center [64, 320] width 18 height 18
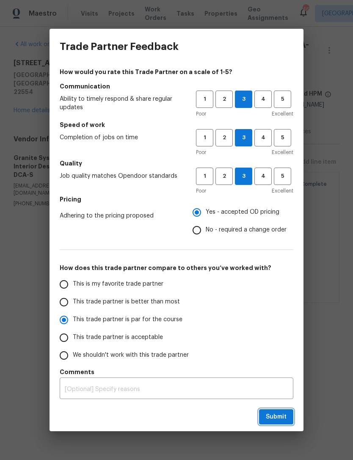
click at [279, 410] on button "Submit" at bounding box center [276, 417] width 34 height 16
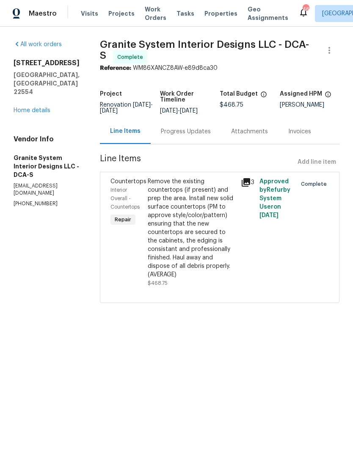
radio input "true"
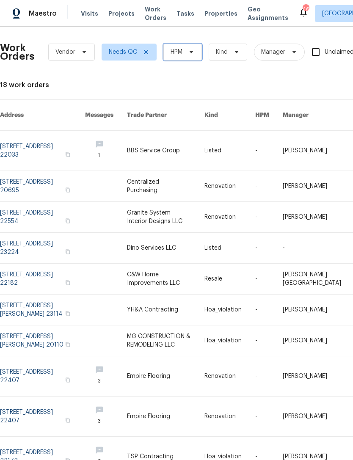
click at [187, 49] on span at bounding box center [189, 52] width 9 height 7
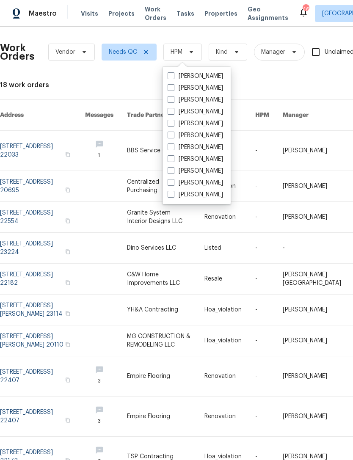
click at [213, 96] on label "[PERSON_NAME]" at bounding box center [194, 100] width 55 height 8
click at [173, 96] on input "[PERSON_NAME]" at bounding box center [169, 98] width 5 height 5
checkbox input "true"
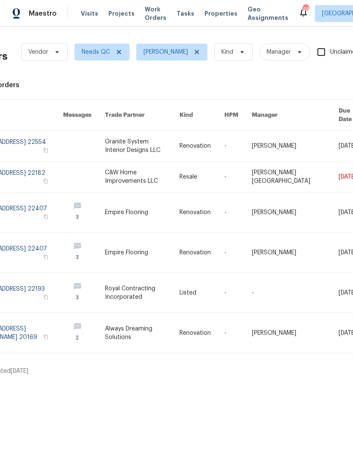
scroll to position [0, 27]
